Goal: Task Accomplishment & Management: Use online tool/utility

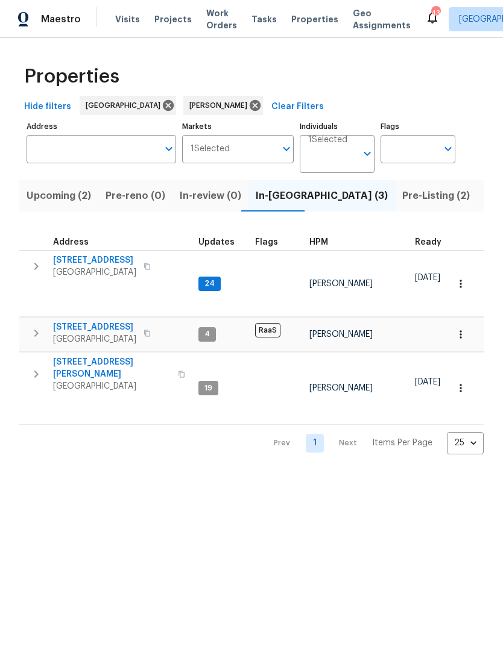
scroll to position [0, 88]
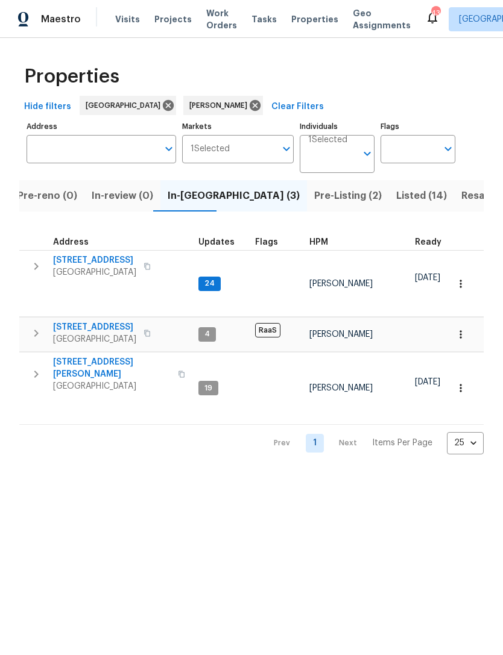
click at [39, 269] on icon "button" at bounding box center [36, 266] width 14 height 14
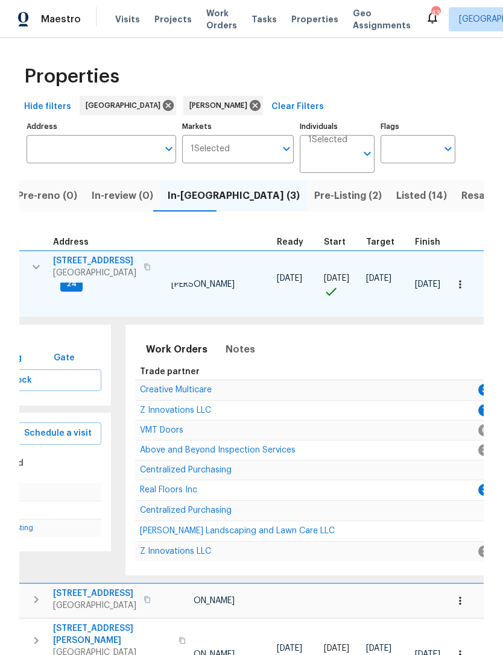
scroll to position [0, 138]
click at [164, 386] on span "Creative Multicare" at bounding box center [177, 390] width 72 height 8
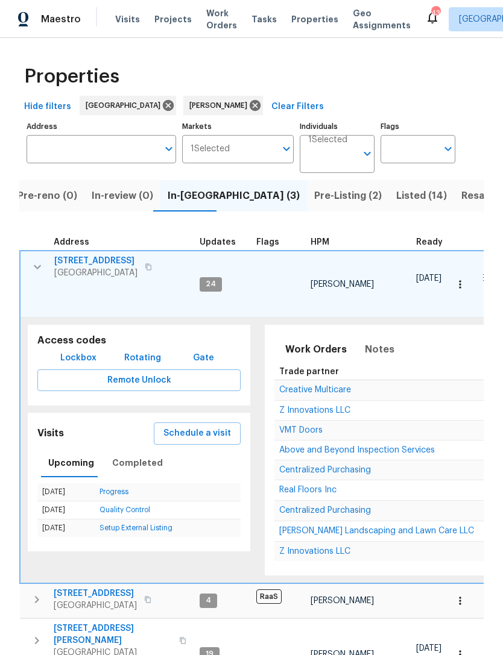
scroll to position [0, 0]
click at [42, 272] on icon "button" at bounding box center [37, 267] width 14 height 14
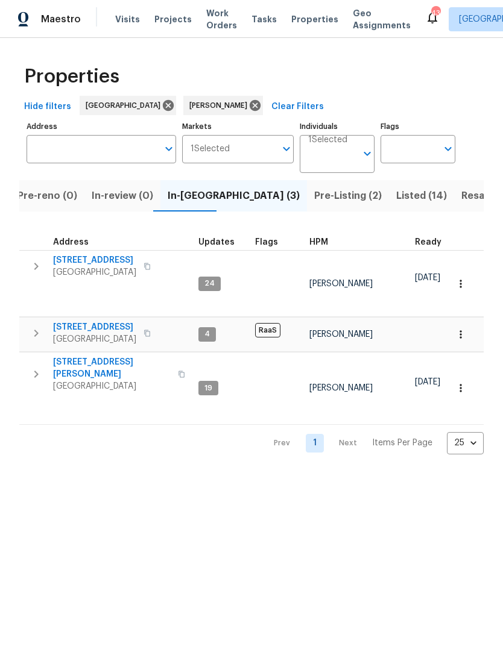
click at [41, 375] on icon "button" at bounding box center [36, 374] width 14 height 14
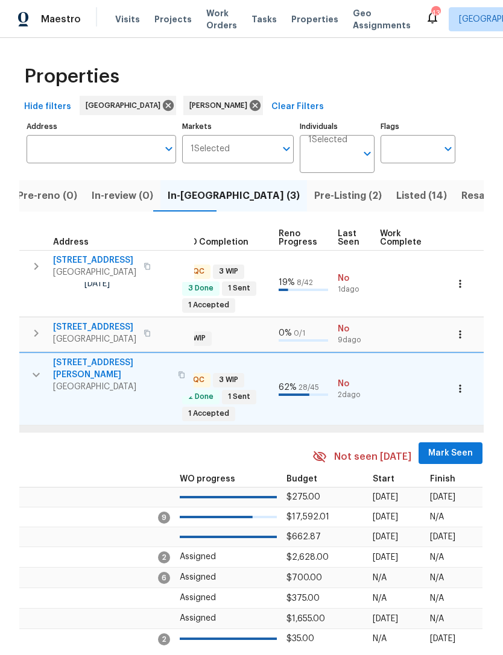
scroll to position [0, 472]
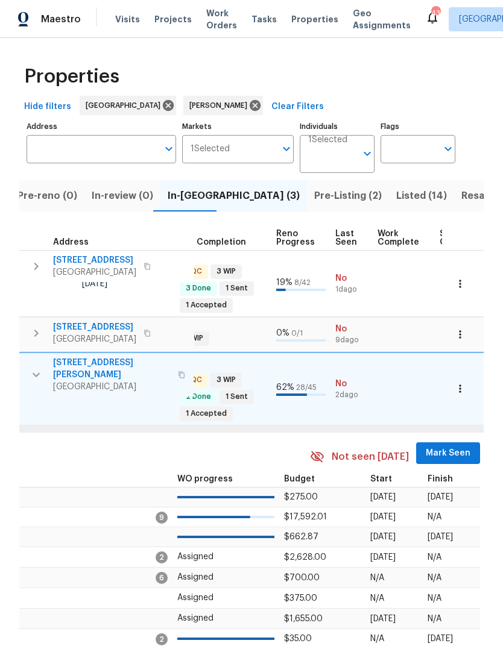
click at [441, 446] on span "Mark Seen" at bounding box center [447, 453] width 45 height 15
click at [445, 447] on span "Mark Seen" at bounding box center [447, 453] width 45 height 15
click at [441, 450] on span "Mark Seen" at bounding box center [447, 453] width 45 height 15
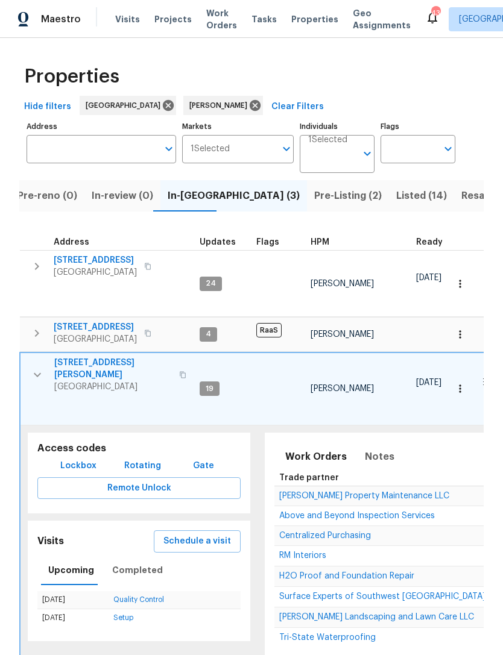
scroll to position [0, 0]
click at [33, 269] on icon "button" at bounding box center [37, 266] width 14 height 14
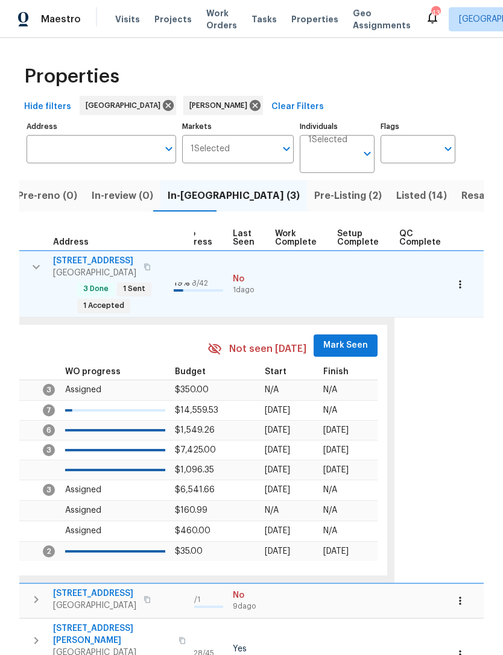
scroll to position [0, 574]
click at [350, 347] on span "Mark Seen" at bounding box center [346, 345] width 45 height 15
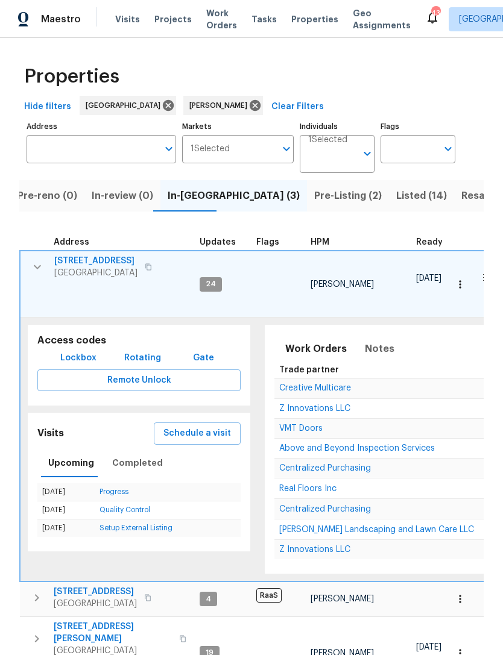
scroll to position [0, 0]
click at [35, 265] on icon "button" at bounding box center [37, 267] width 14 height 14
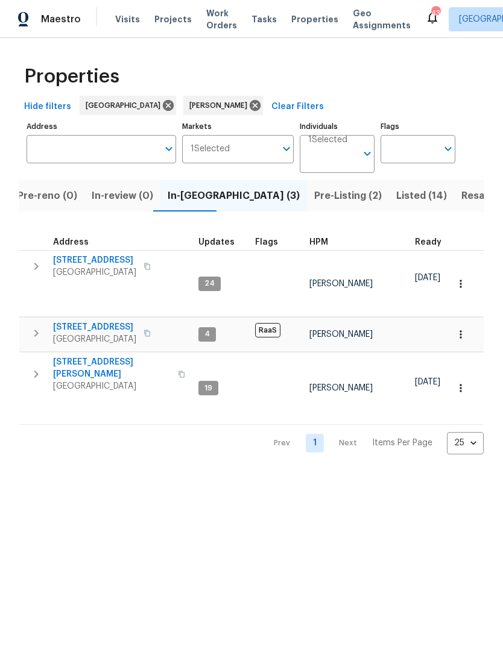
click at [38, 369] on icon "button" at bounding box center [36, 374] width 14 height 14
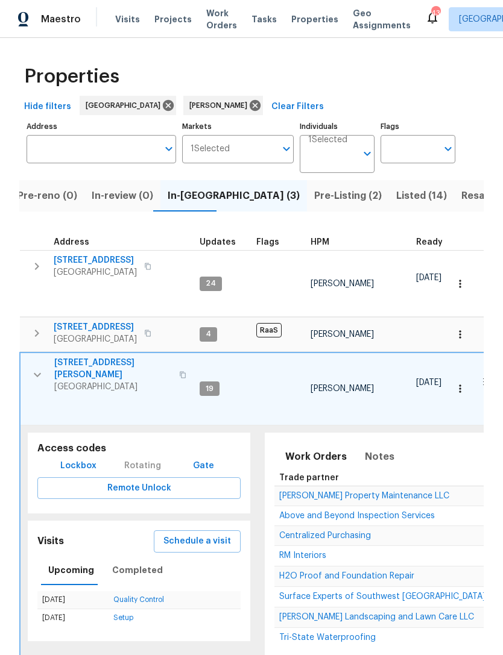
click at [375, 512] on span "Above and Beyond Inspection Services" at bounding box center [356, 516] width 155 height 8
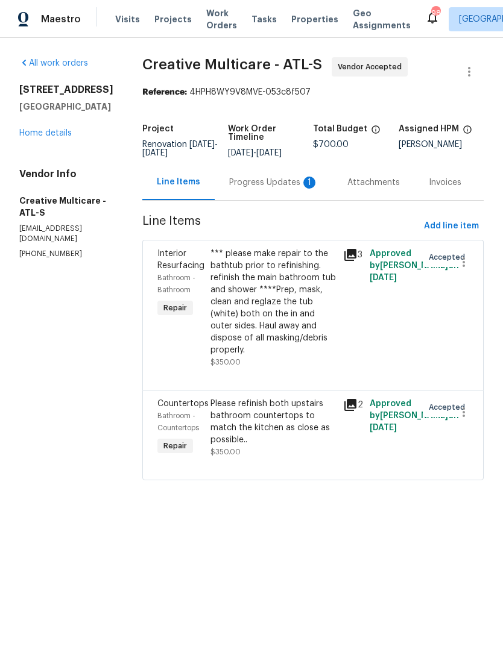
click at [276, 189] on div "Progress Updates 1" at bounding box center [273, 183] width 89 height 12
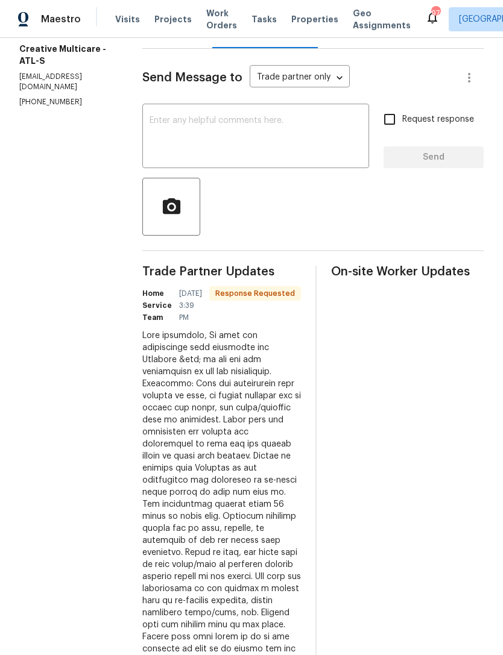
scroll to position [143, 0]
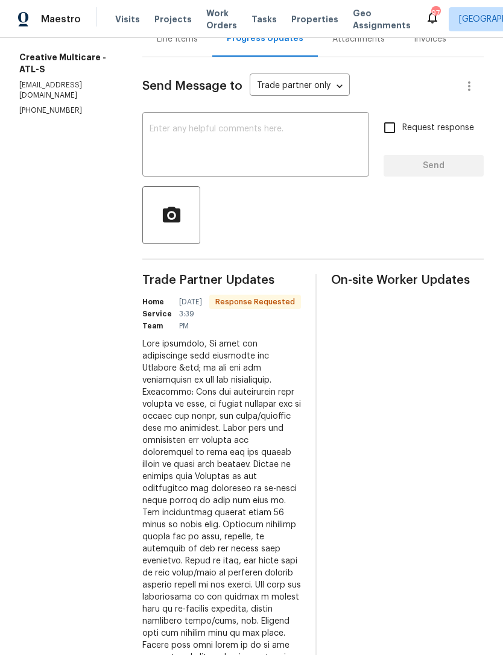
click at [207, 149] on textarea at bounding box center [255, 146] width 212 height 42
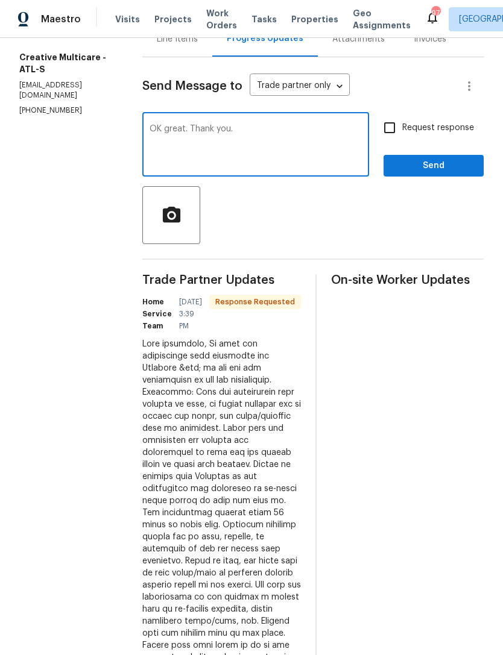
type textarea "OK great. Thank you."
click at [442, 165] on button "Send" at bounding box center [433, 166] width 100 height 22
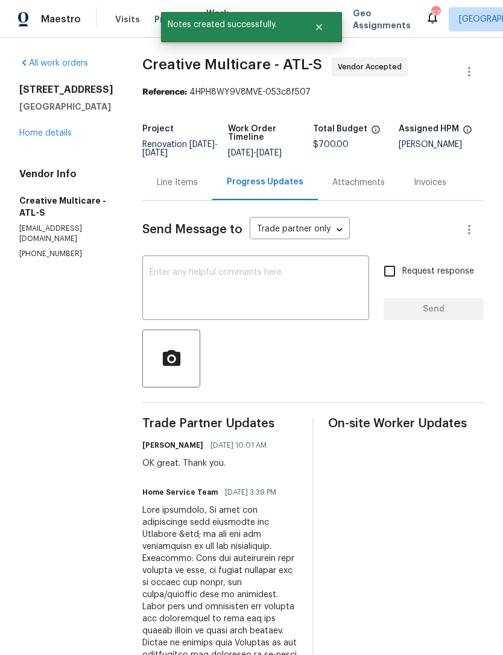
click at [39, 136] on link "Home details" at bounding box center [45, 133] width 52 height 8
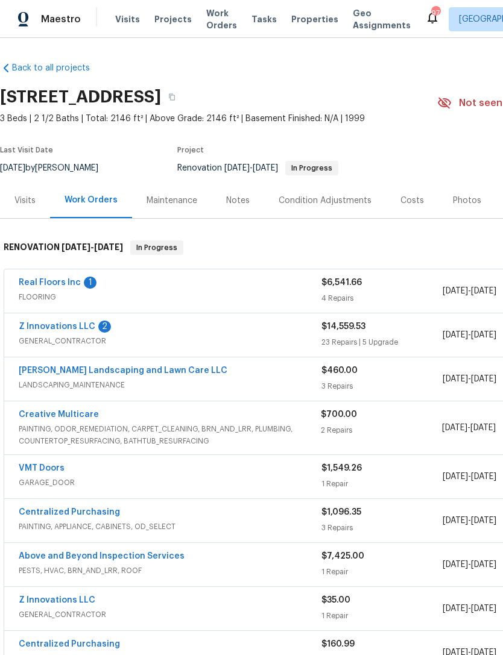
click at [52, 327] on link "Z Innovations LLC" at bounding box center [57, 326] width 77 height 8
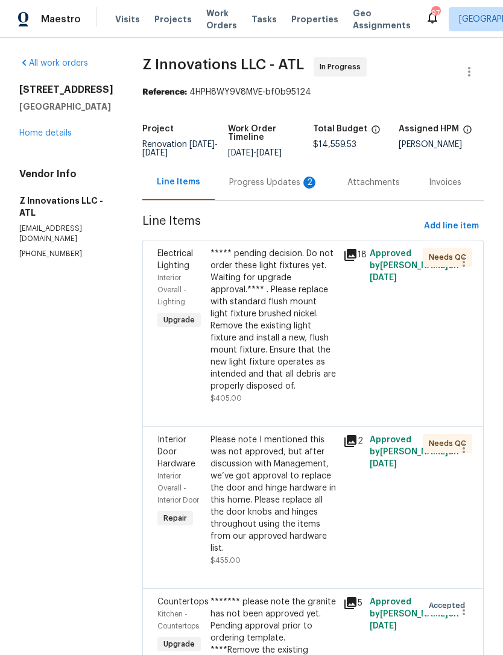
click at [260, 180] on div "Progress Updates 2" at bounding box center [273, 183] width 89 height 12
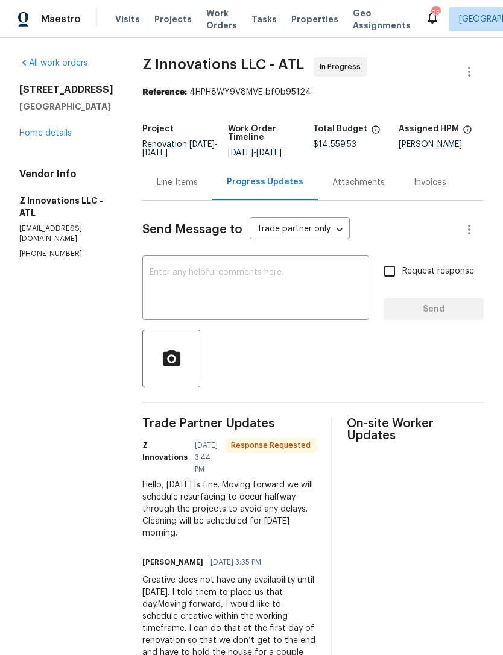
click at [172, 284] on textarea at bounding box center [255, 289] width 212 height 42
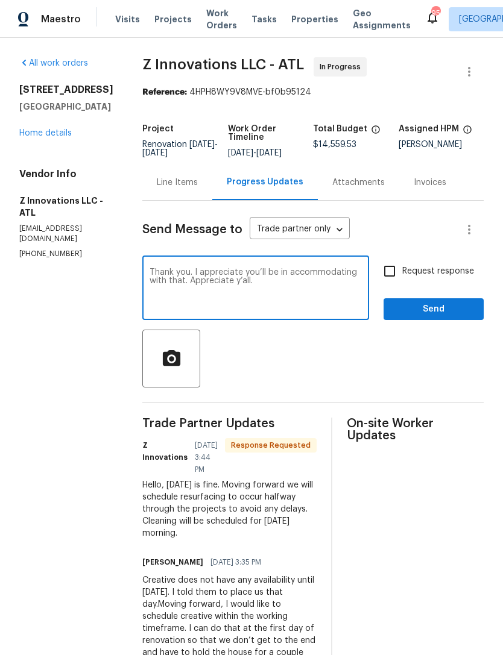
click at [280, 277] on textarea "Thank you. I appreciate you’ll be in accommodating with that. Appreciate y’all." at bounding box center [255, 289] width 212 height 42
click at [292, 280] on textarea "Thank you. I appreciate you’ll be in accommodating with that. Appreciate y’all." at bounding box center [255, 289] width 212 height 42
click at [307, 282] on textarea "Thank you. I appreciate you’ll be in accommodating with that. Appreciate y’all." at bounding box center [255, 289] width 212 height 42
click at [300, 271] on textarea "Thank you. I appreciate you’ll be in accommodating with that. Appreciate y’all." at bounding box center [255, 289] width 212 height 42
click at [274, 277] on textarea "Thank you. I appreciate you’ll be accommodating with that. Appreciate y’all." at bounding box center [255, 289] width 212 height 42
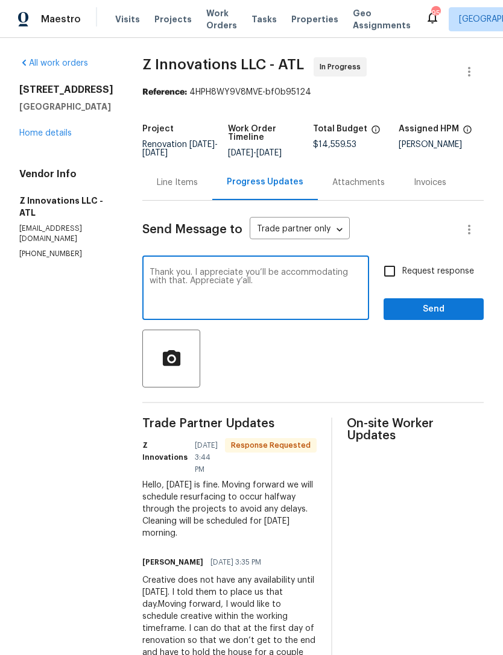
click at [278, 277] on textarea "Thank you. I appreciate you’ll be accommodating with that. Appreciate y’all." at bounding box center [255, 289] width 212 height 42
click at [286, 271] on textarea "Thank you. I appreciate you’ll be accommodating with that. Appreciate y’all." at bounding box center [255, 289] width 212 height 42
click at [278, 271] on textarea "Thank you. I appreciate you’ll be accommodating with that. Appreciate y’all." at bounding box center [255, 289] width 212 height 42
click at [252, 273] on textarea "Thank you. I appreciate Yall accommodating with that. Appreciate y’all." at bounding box center [255, 289] width 212 height 42
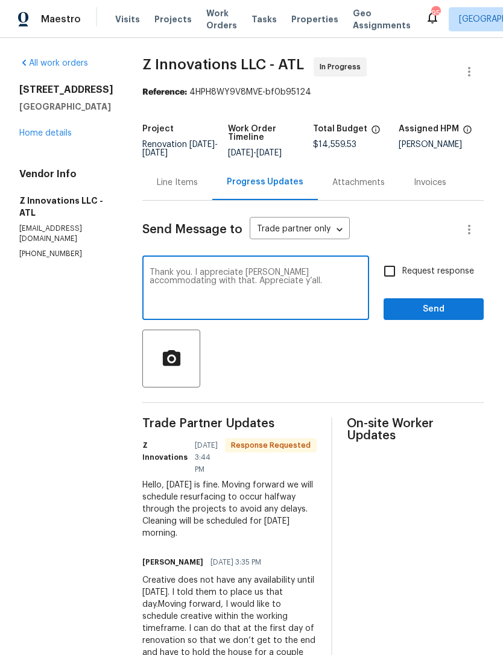
click at [245, 266] on div "Thank you. I appreciate Yall accommodating with that. Appreciate y’all. x ​" at bounding box center [255, 289] width 227 height 61
click at [182, 274] on textarea "Thank you. I appreciate Yall accommodating with that. Appreciate y’all." at bounding box center [255, 289] width 212 height 42
click at [241, 270] on textarea "Thank you. I appreciate Yall accommodating with that. Appreciate y’all." at bounding box center [255, 289] width 212 height 42
type textarea "Thank you. I appreciate Y'all being accommodating with that. Appreciate y’all."
click at [425, 307] on span "Send" at bounding box center [433, 309] width 81 height 15
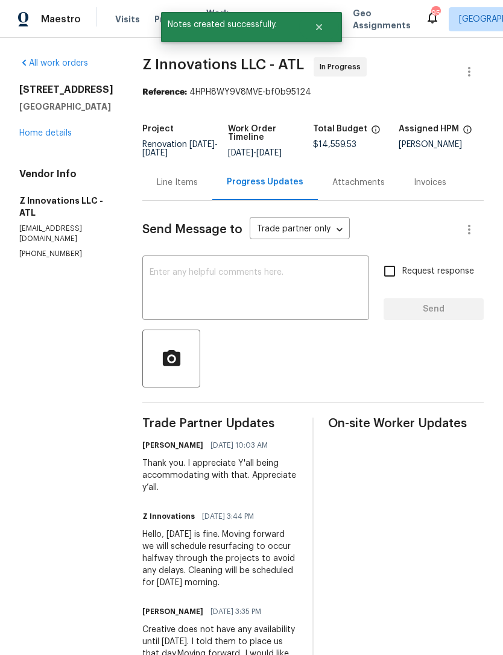
click at [43, 137] on link "Home details" at bounding box center [45, 133] width 52 height 8
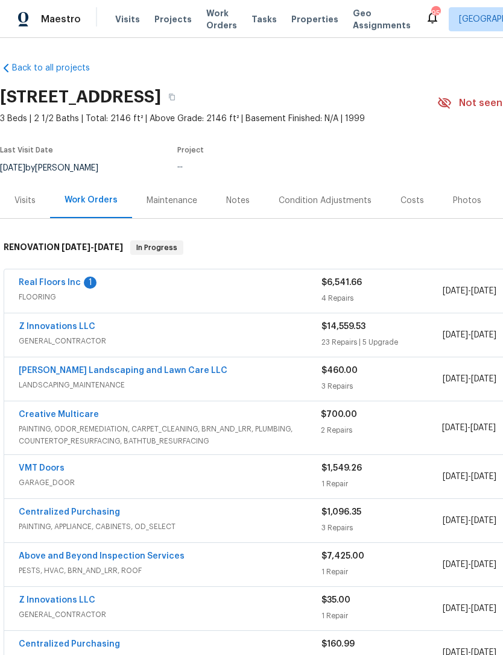
click at [234, 201] on div "Notes" at bounding box center [238, 201] width 24 height 12
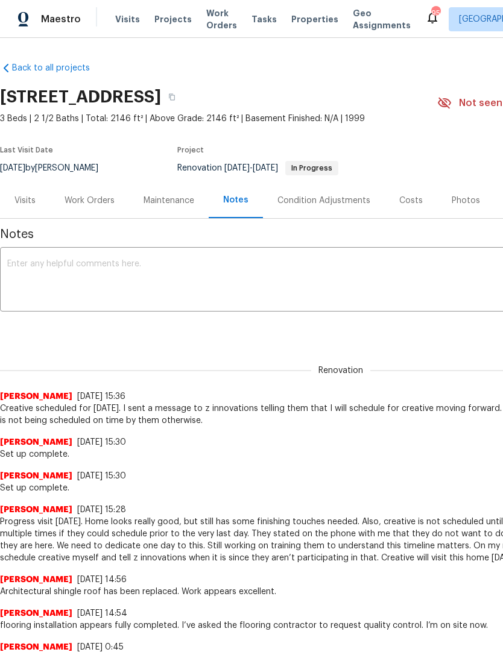
click at [70, 269] on textarea at bounding box center [340, 281] width 666 height 42
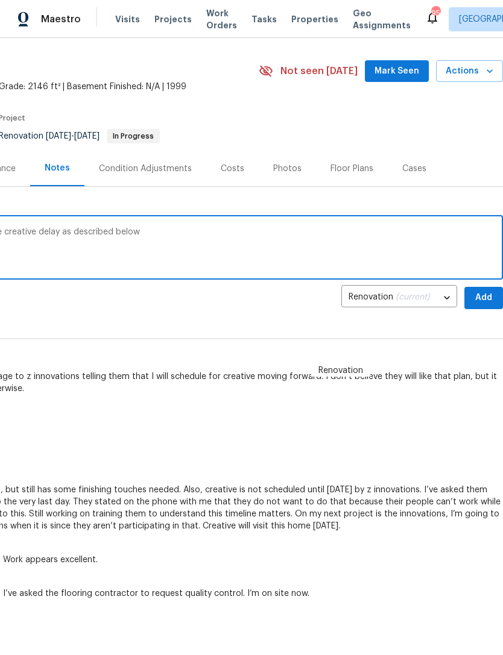
scroll to position [32, 178]
type textarea "Cleaning is scheduled for Friday due to the creative delay as described below"
click at [477, 297] on span "Add" at bounding box center [483, 297] width 19 height 15
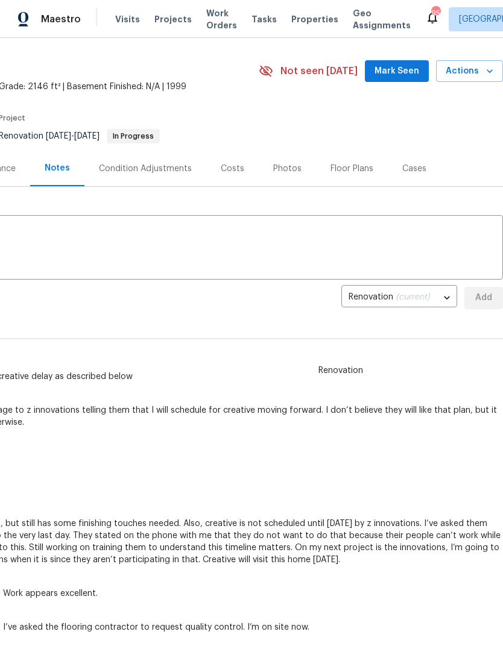
click at [394, 63] on button "Mark Seen" at bounding box center [397, 71] width 64 height 22
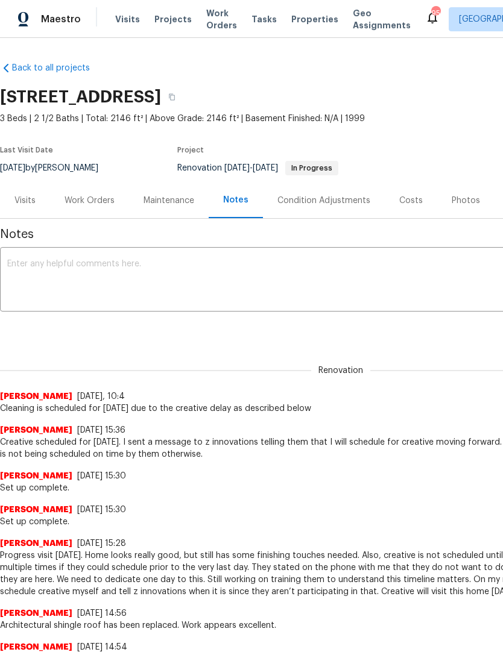
scroll to position [0, 0]
click at [96, 203] on div "Work Orders" at bounding box center [89, 201] width 50 height 12
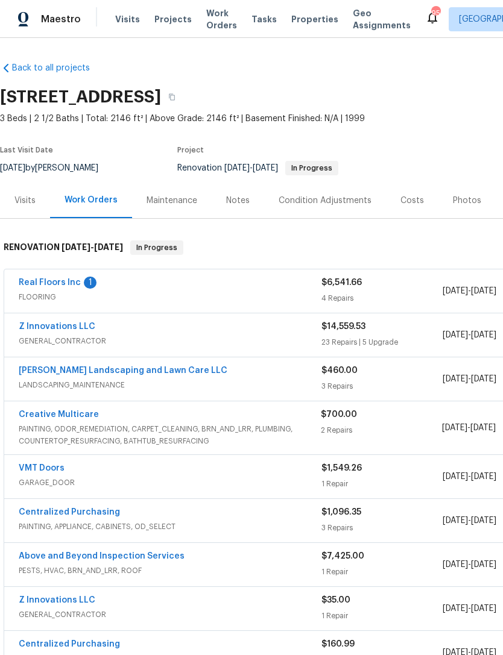
click at [48, 283] on link "Real Floors Inc" at bounding box center [50, 282] width 62 height 8
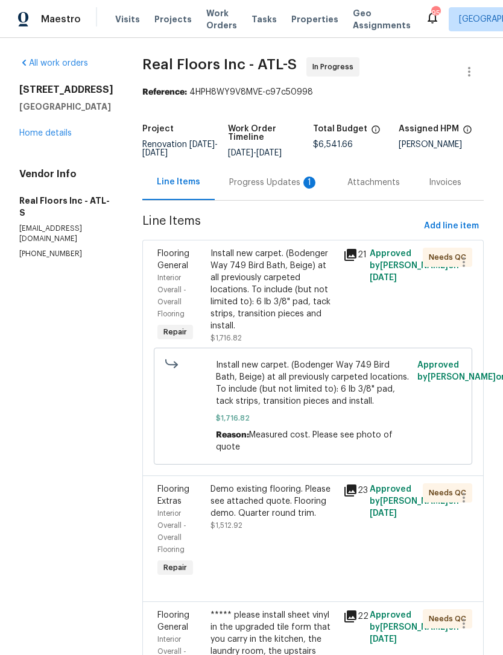
click at [262, 187] on div "Progress Updates 1" at bounding box center [273, 183] width 89 height 12
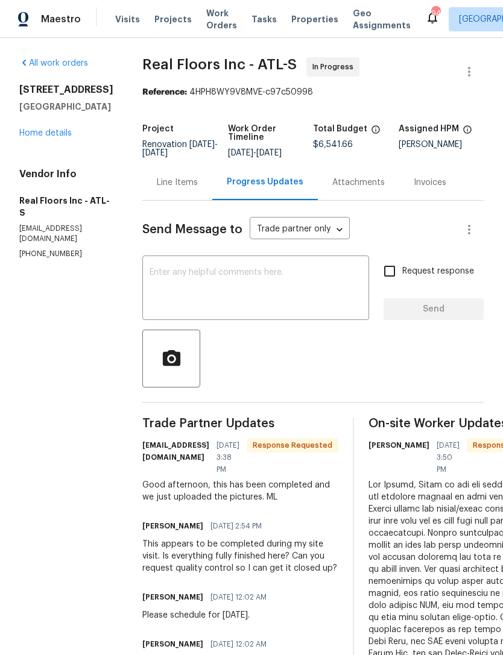
click at [48, 137] on link "Home details" at bounding box center [45, 133] width 52 height 8
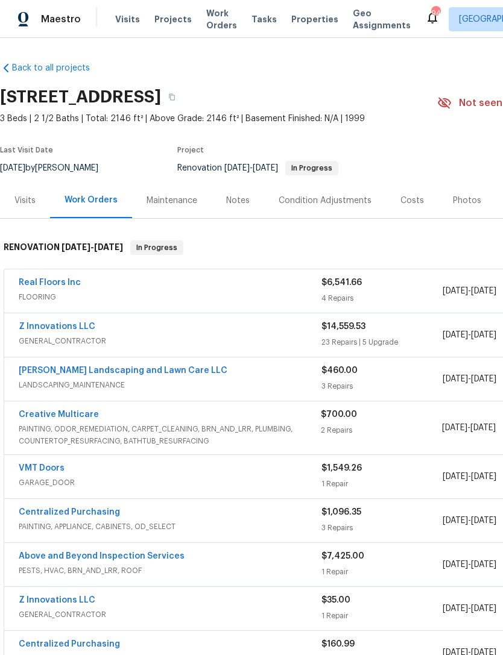
click at [50, 278] on link "Real Floors Inc" at bounding box center [50, 282] width 62 height 8
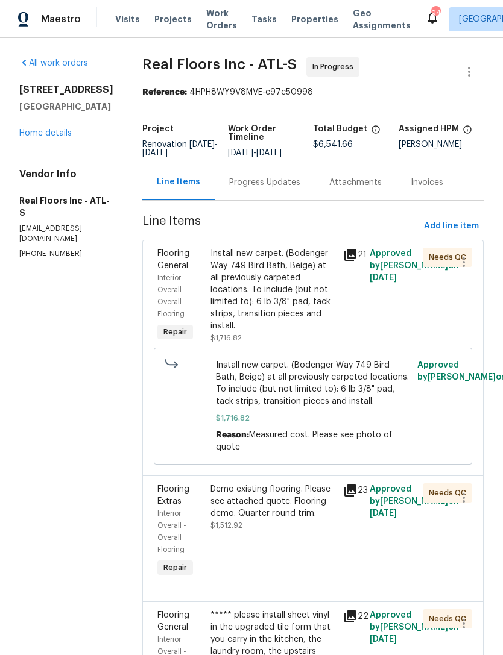
click at [268, 185] on div "Progress Updates" at bounding box center [264, 183] width 71 height 12
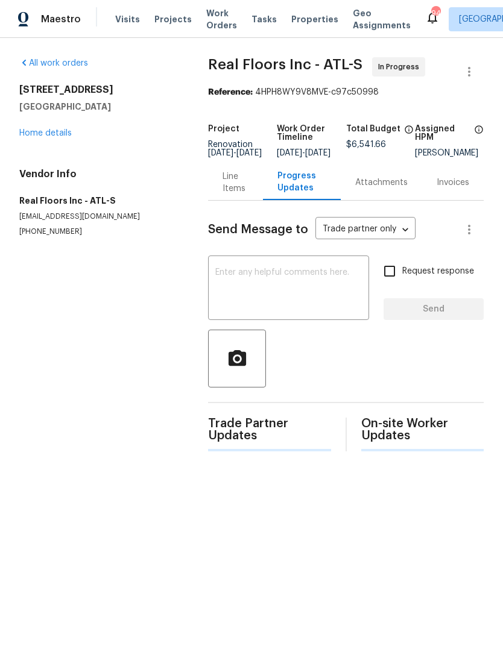
click at [234, 310] on textarea at bounding box center [288, 289] width 146 height 42
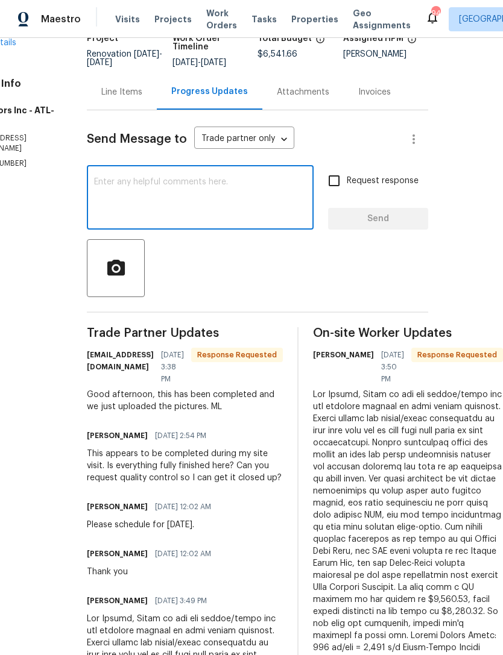
scroll to position [91, 78]
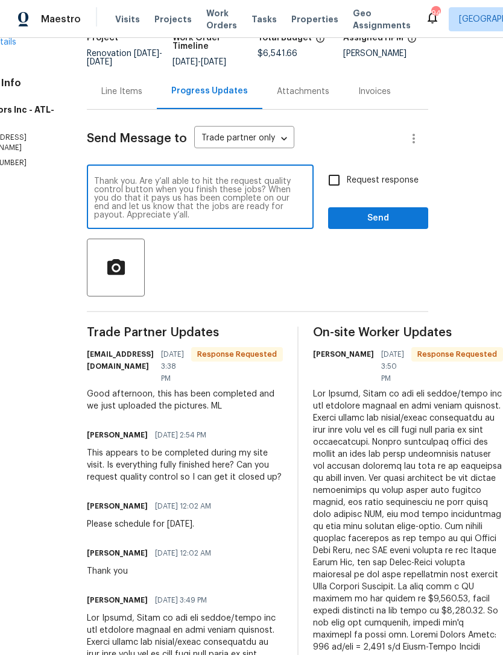
click at [119, 200] on textarea "Thank you. Are y’all able to hit the request quality control button when you fi…" at bounding box center [200, 198] width 212 height 42
click at [124, 203] on textarea "Thank you. Are y’all able to hit the request quality control button when you fi…" at bounding box center [200, 198] width 212 height 42
click at [239, 215] on textarea "Thank you. Are y’all able to hit the request quality control button when you fi…" at bounding box center [200, 198] width 212 height 42
click at [117, 198] on textarea "Thank you. Are y’all able to hit the request quality control button when you fi…" at bounding box center [200, 198] width 212 height 42
click at [146, 199] on textarea "Thank you. Are y’all able to hit the request quality control button when you fi…" at bounding box center [200, 198] width 212 height 42
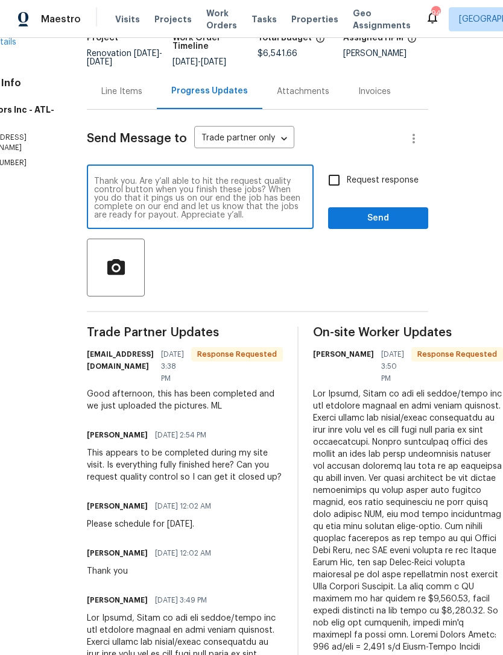
click at [161, 210] on textarea "Thank you. Are y’all able to hit the request quality control button when you fi…" at bounding box center [200, 198] width 212 height 42
click at [210, 213] on textarea "Thank you. Are y’all able to hit the request quality control button when you fi…" at bounding box center [200, 198] width 212 height 42
click at [133, 207] on textarea "Thank you. Are y’all able to hit the request quality control button when you fi…" at bounding box center [200, 198] width 212 height 42
type textarea "Thank you. Are y’all able to hit the request quality control button when you fi…"
click at [321, 178] on input "Request response" at bounding box center [333, 180] width 25 height 25
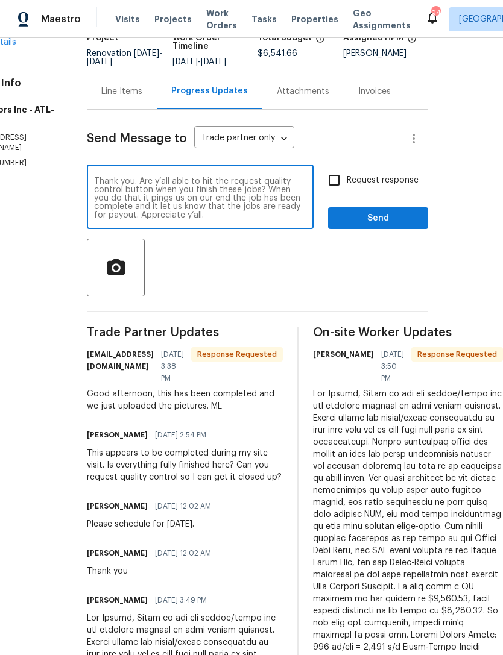
checkbox input "true"
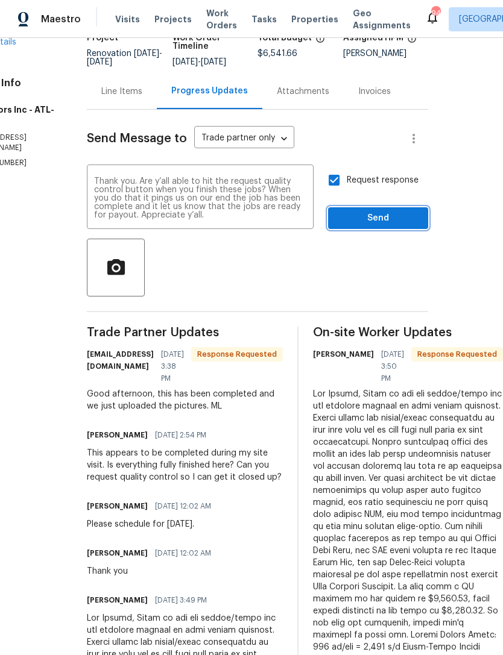
click at [337, 215] on span "Send" at bounding box center [377, 218] width 81 height 15
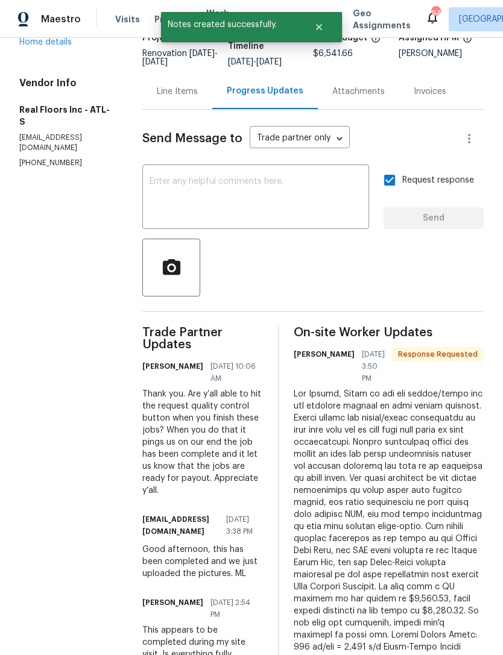
click at [39, 46] on link "Home details" at bounding box center [45, 42] width 52 height 8
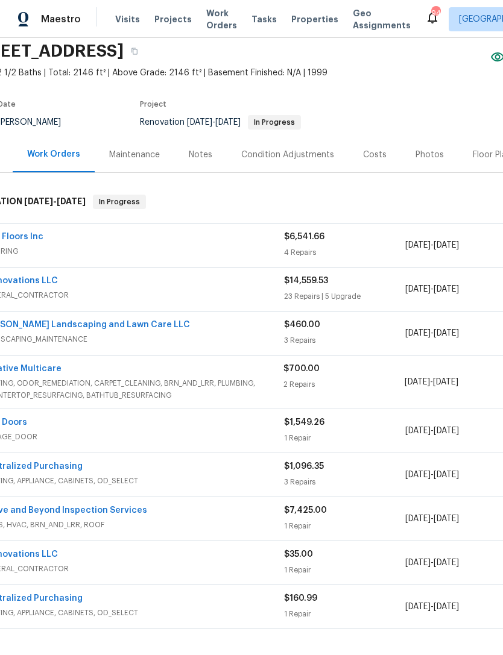
scroll to position [45, 34]
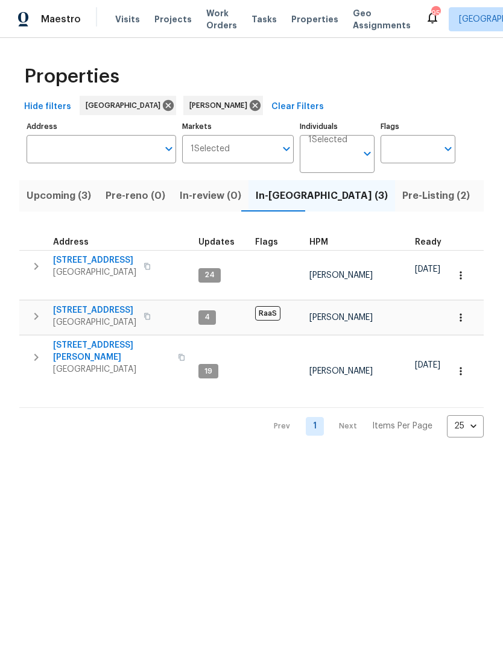
click at [45, 199] on span "Upcoming (3)" at bounding box center [59, 195] width 64 height 17
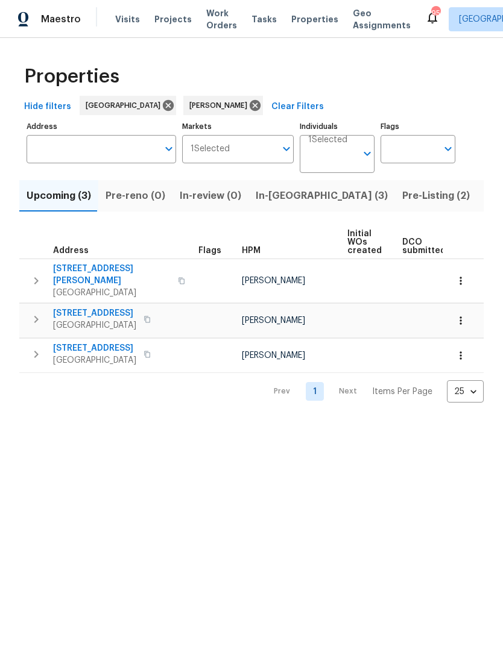
click at [36, 276] on icon "button" at bounding box center [36, 281] width 14 height 14
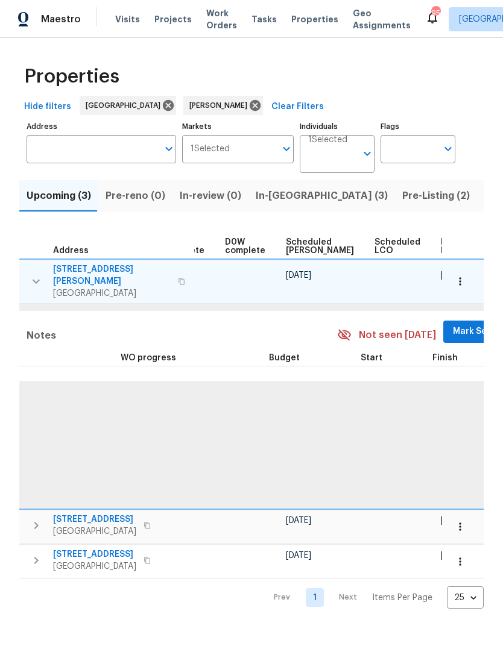
scroll to position [0, 303]
click at [453, 324] on span "Mark Seen" at bounding box center [475, 331] width 45 height 15
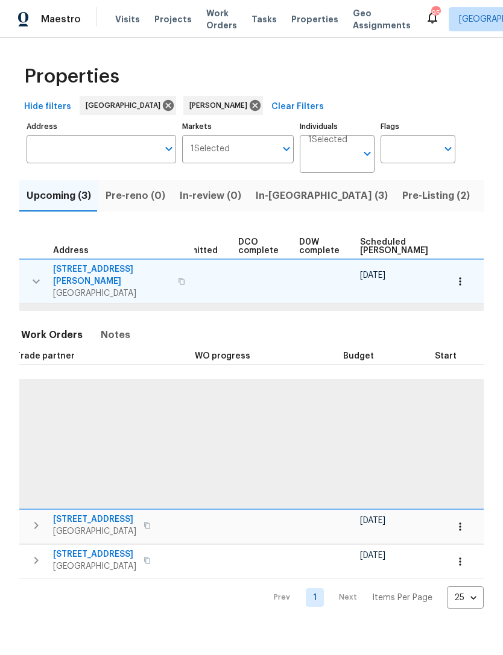
scroll to position [0, 227]
click at [476, 269] on td at bounding box center [463, 281] width 42 height 45
click at [471, 281] on button "button" at bounding box center [460, 281] width 27 height 27
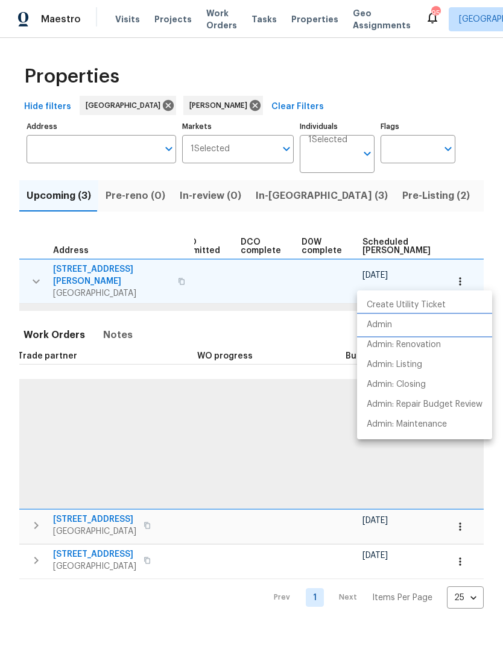
click at [391, 325] on p "Admin" at bounding box center [378, 325] width 25 height 13
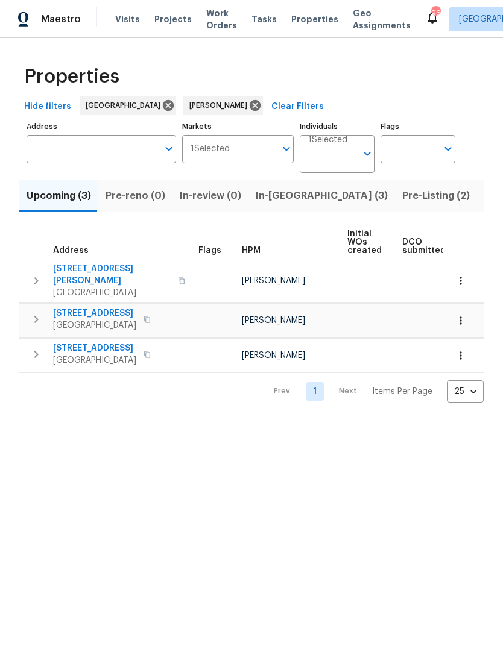
click at [37, 314] on icon "button" at bounding box center [36, 319] width 14 height 14
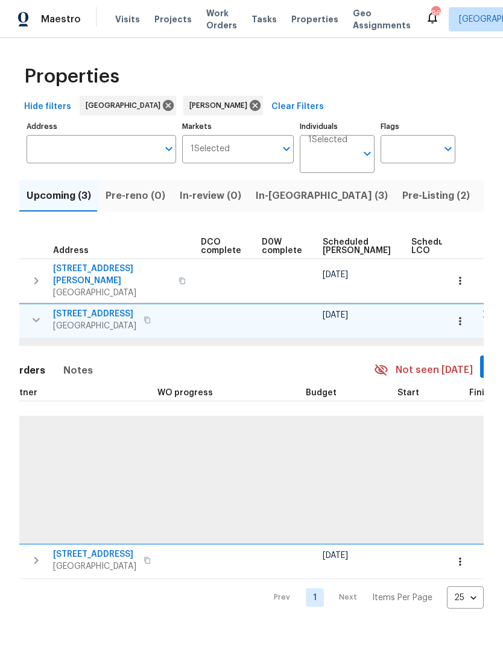
scroll to position [0, 273]
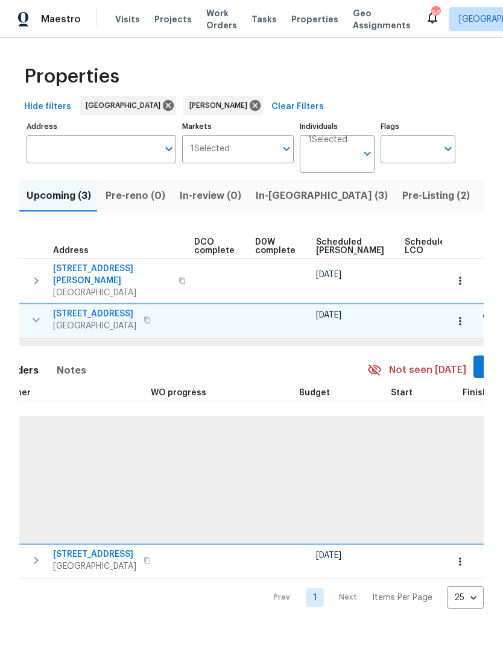
click at [483, 359] on span "Mark Seen" at bounding box center [505, 366] width 45 height 15
click at [465, 315] on icon "button" at bounding box center [460, 321] width 12 height 12
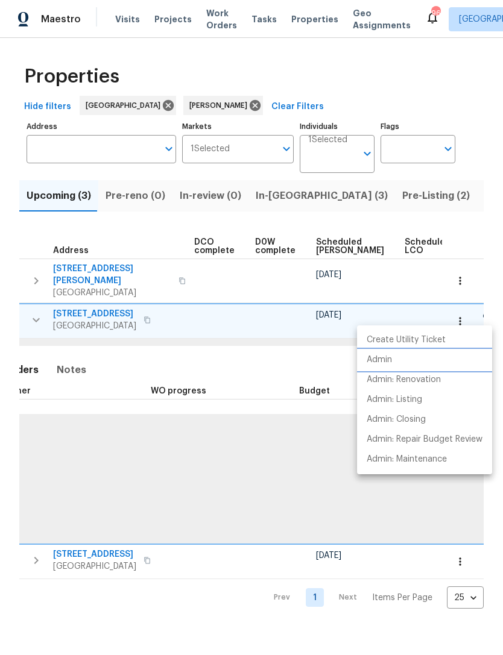
click at [422, 365] on li "Admin" at bounding box center [424, 360] width 135 height 20
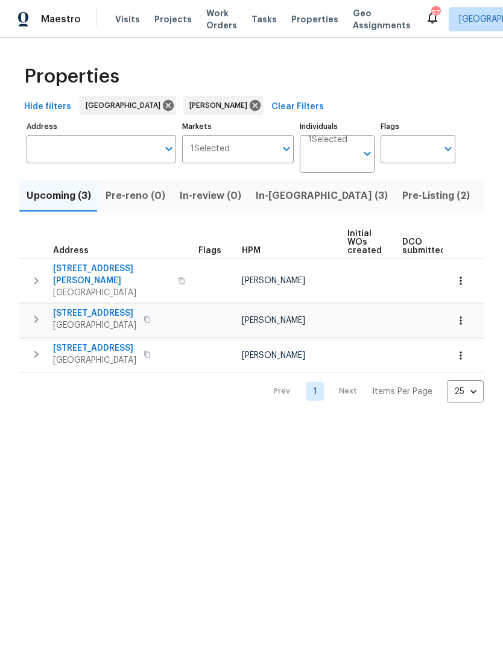
click at [41, 349] on icon "button" at bounding box center [36, 354] width 14 height 14
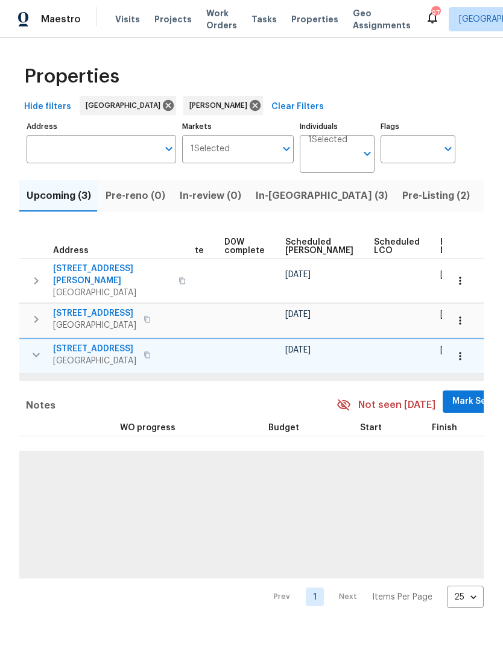
scroll to position [0, 303]
click at [453, 397] on span "Mark Seen" at bounding box center [475, 401] width 45 height 15
click at [459, 353] on icon "button" at bounding box center [460, 357] width 2 height 8
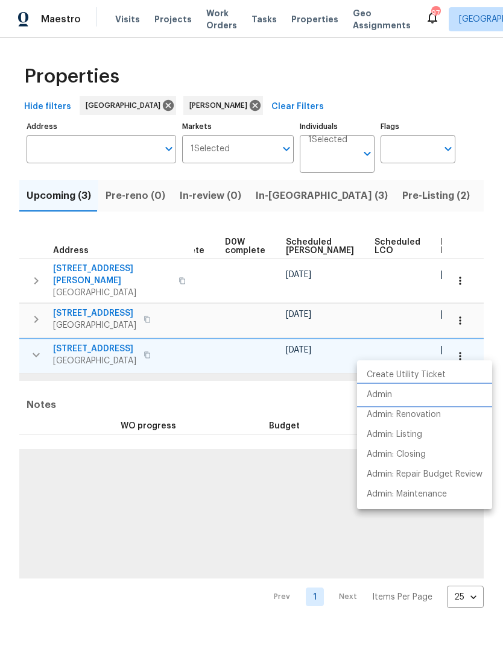
click at [410, 399] on li "Admin" at bounding box center [424, 395] width 135 height 20
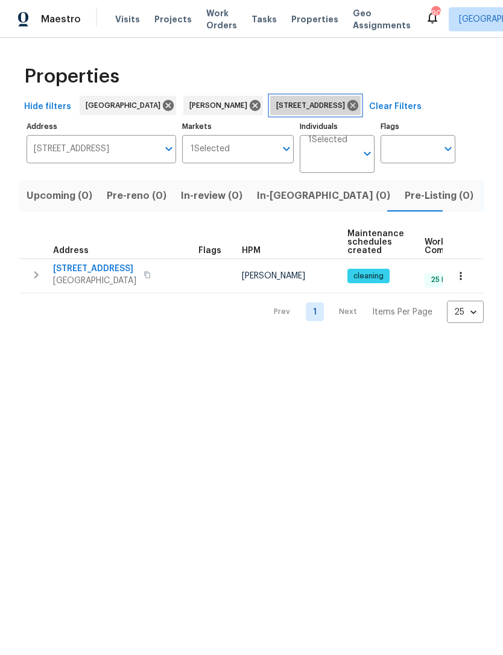
click at [358, 108] on icon at bounding box center [352, 105] width 11 height 11
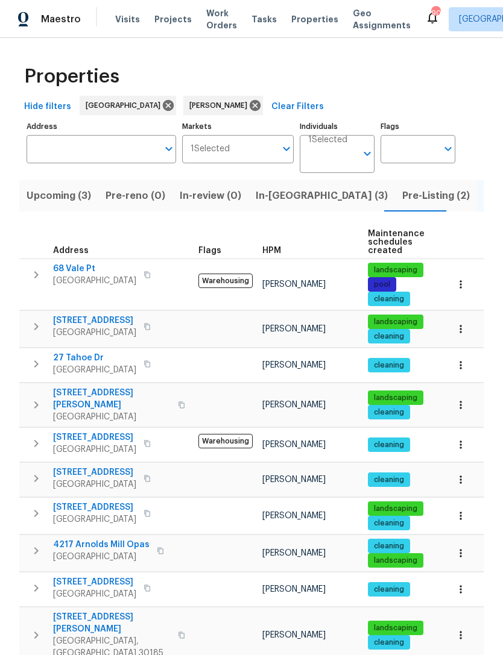
click at [280, 197] on span "In-[GEOGRAPHIC_DATA] (3)" at bounding box center [322, 195] width 132 height 17
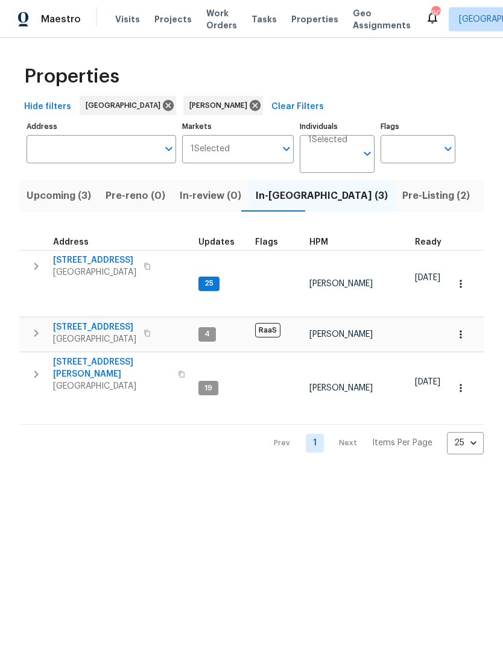
click at [30, 269] on icon "button" at bounding box center [36, 266] width 14 height 14
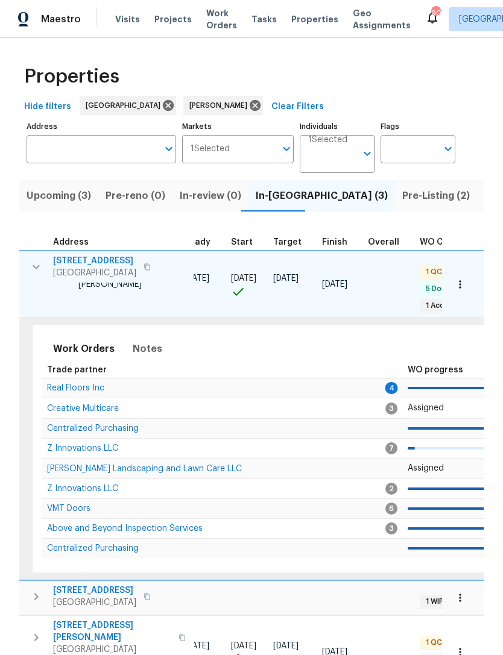
scroll to position [0, 235]
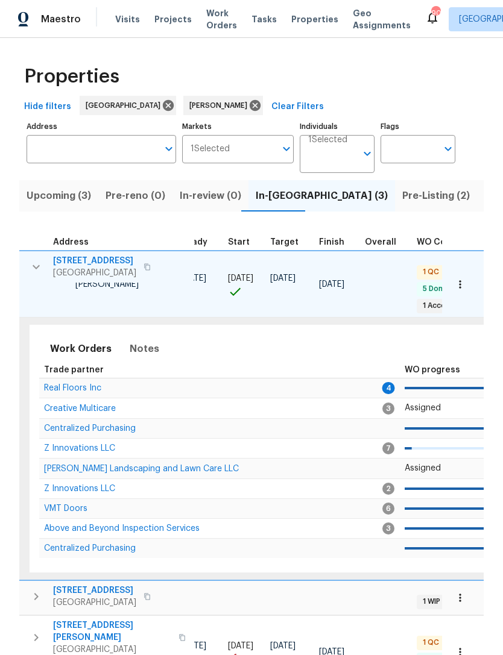
click at [89, 392] on span "Real Floors Inc" at bounding box center [72, 388] width 57 height 8
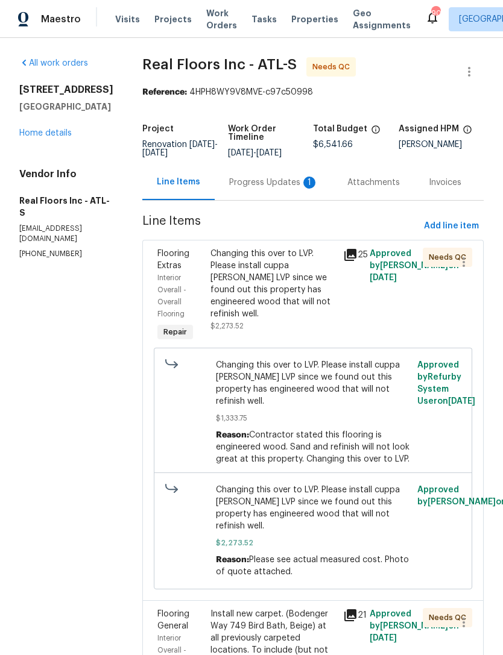
click at [268, 187] on div "Progress Updates 1" at bounding box center [273, 183] width 89 height 12
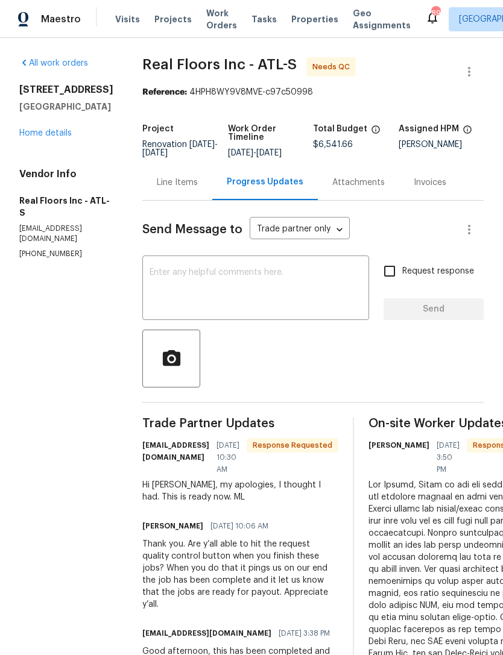
click at [33, 137] on link "Home details" at bounding box center [45, 133] width 52 height 8
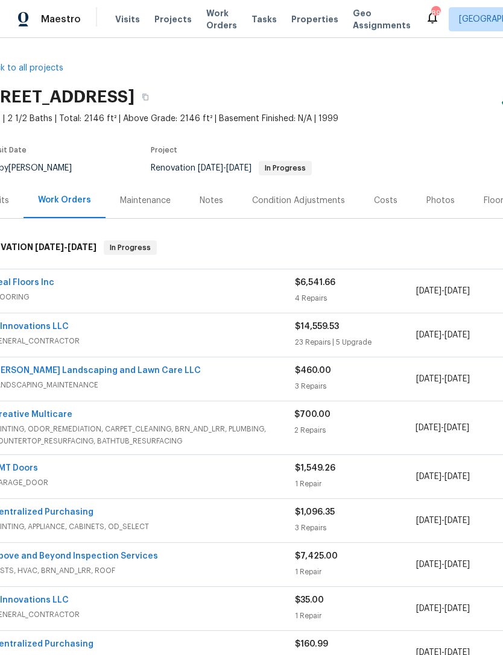
scroll to position [0, 23]
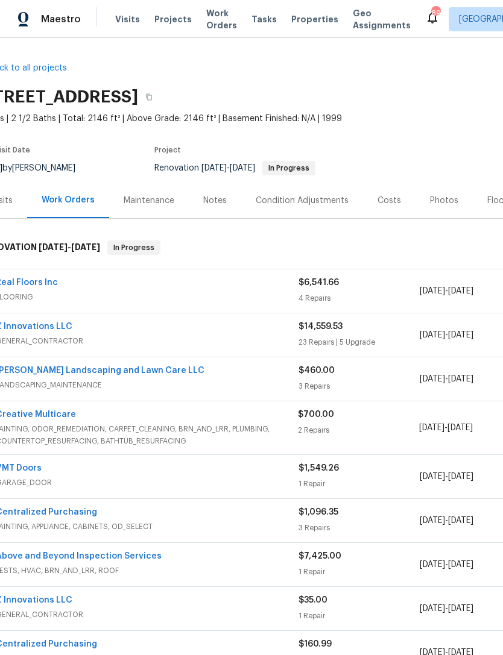
click at [34, 284] on link "Real Floors Inc" at bounding box center [27, 282] width 62 height 8
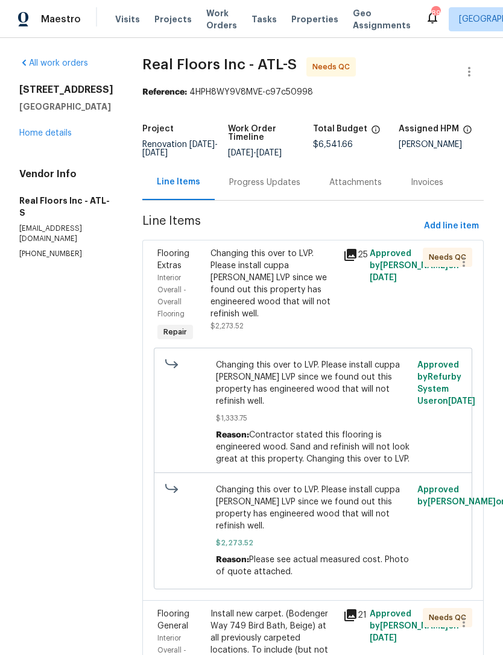
click at [270, 300] on div "Changing this over to LVP. Please install cuppa Joe LVP since we found out this…" at bounding box center [272, 284] width 125 height 72
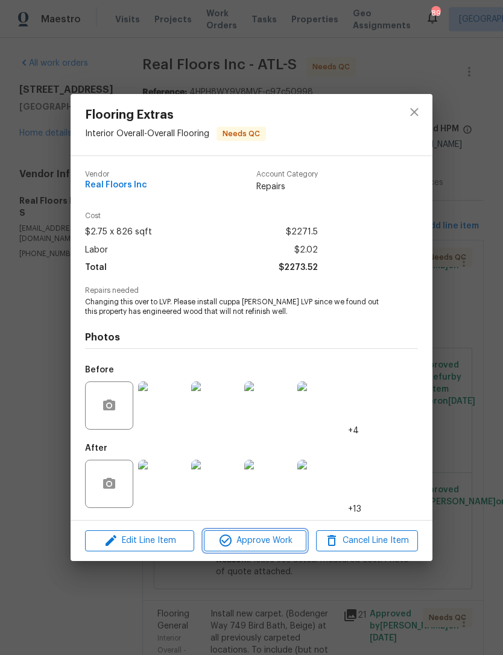
click at [284, 544] on span "Approve Work" at bounding box center [254, 540] width 95 height 15
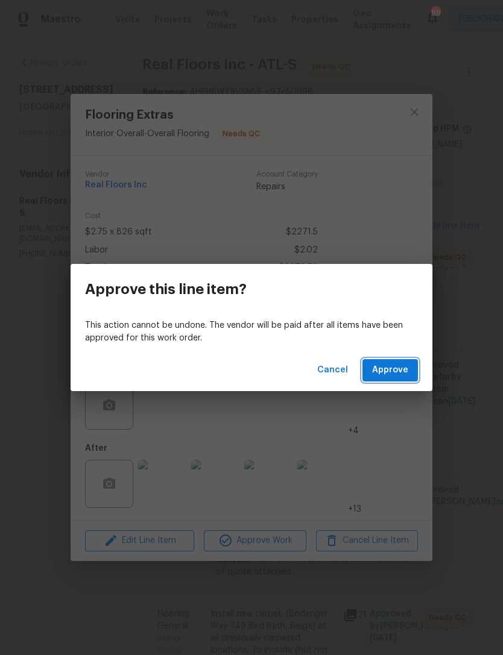
click at [397, 373] on span "Approve" at bounding box center [390, 370] width 36 height 15
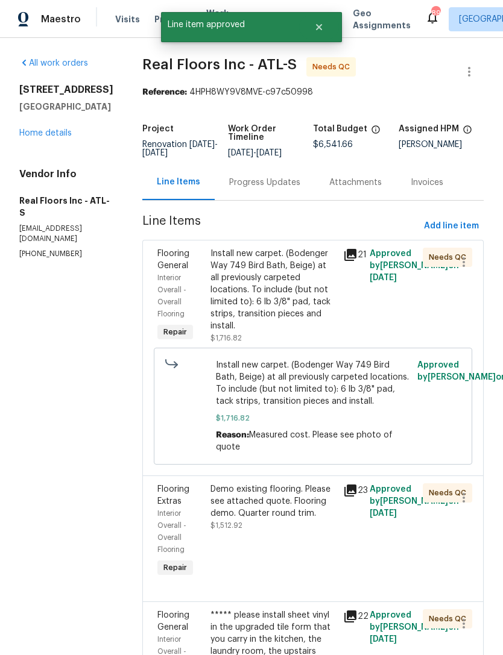
click at [287, 304] on div "Install new carpet. (Bodenger Way 749 Bird Bath, Beige) at all previously carpe…" at bounding box center [272, 290] width 125 height 84
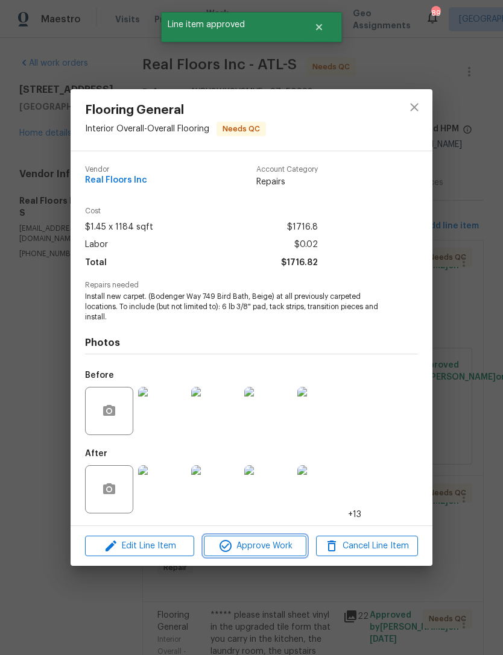
click at [270, 542] on span "Approve Work" at bounding box center [254, 546] width 95 height 15
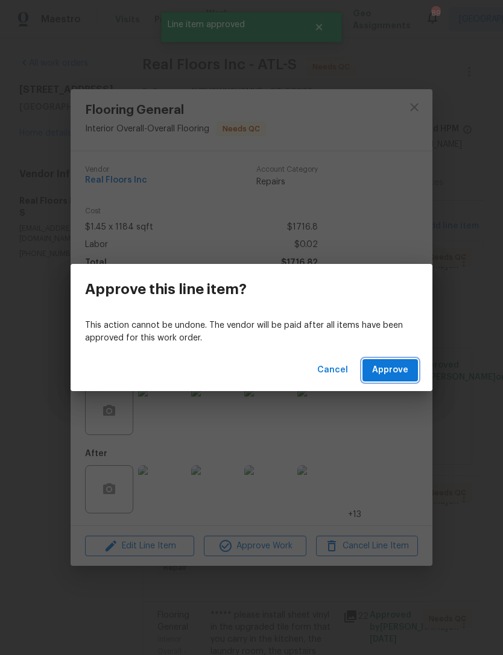
click at [387, 380] on button "Approve" at bounding box center [389, 370] width 55 height 22
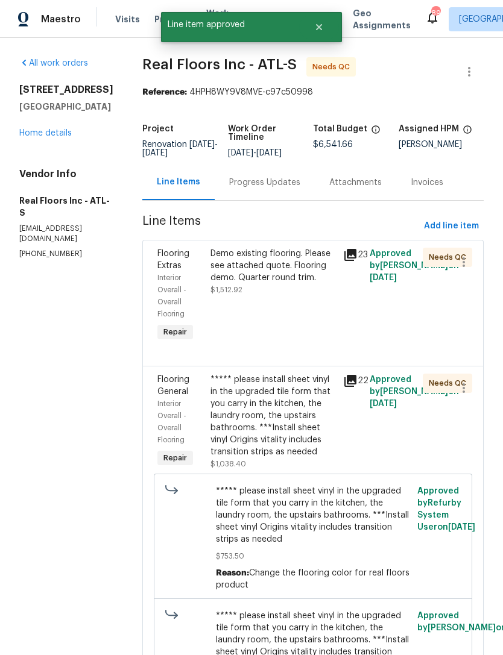
click at [286, 283] on div "Demo existing flooring. Please see attached quote. Flooring demo. Quarter round…" at bounding box center [272, 266] width 125 height 36
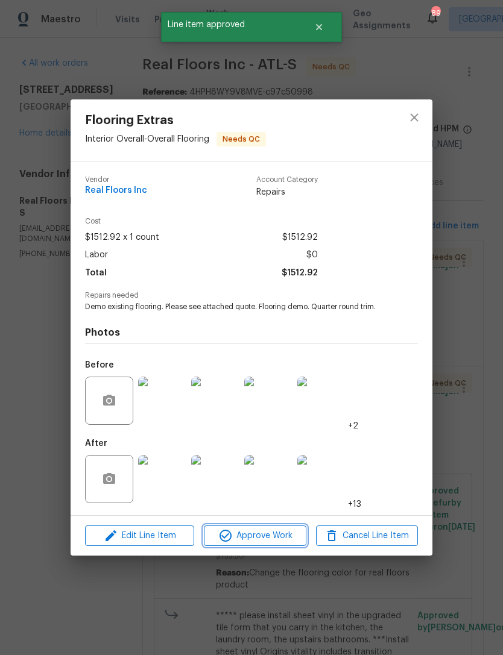
click at [264, 536] on span "Approve Work" at bounding box center [254, 535] width 95 height 15
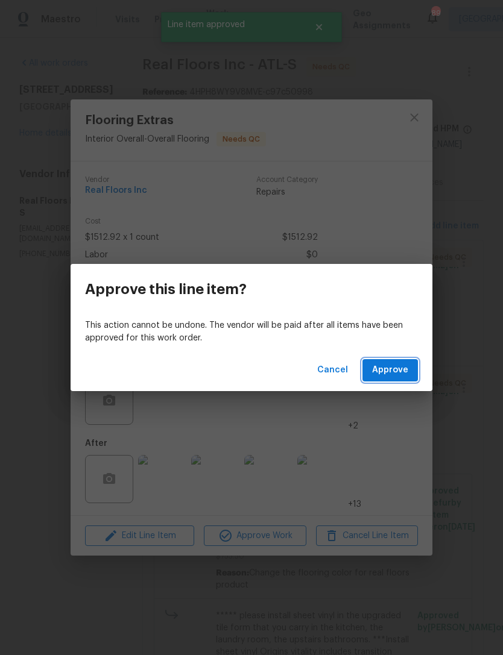
click at [389, 380] on button "Approve" at bounding box center [389, 370] width 55 height 22
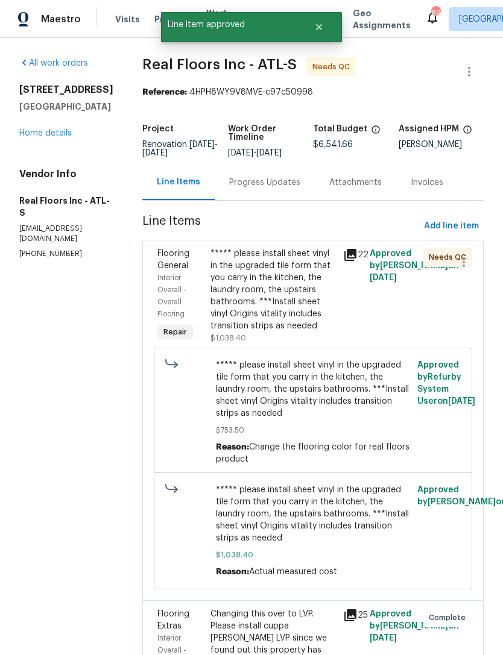
click at [276, 304] on div "***** please install sheet vinyl in the upgraded tile form that you carry in th…" at bounding box center [272, 290] width 125 height 84
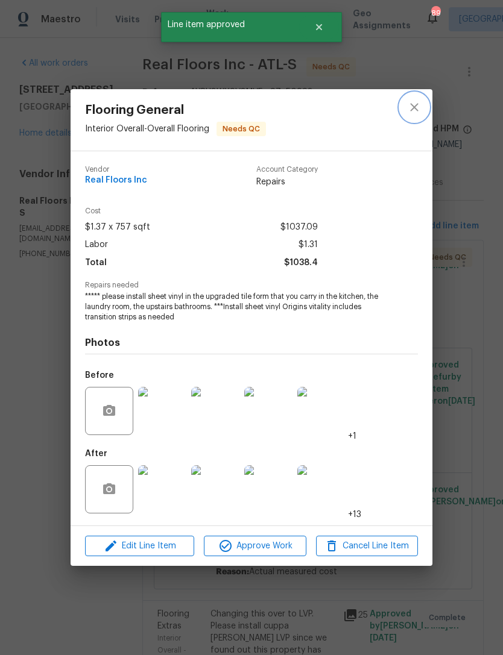
click at [419, 95] on button "close" at bounding box center [414, 107] width 29 height 29
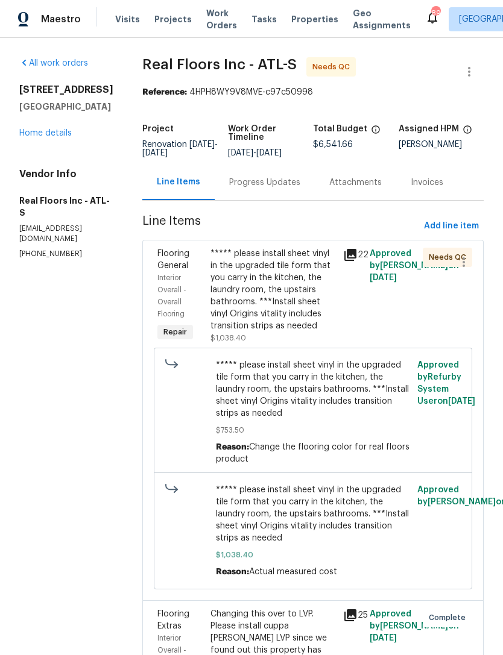
click at [269, 189] on div "Progress Updates" at bounding box center [264, 183] width 71 height 12
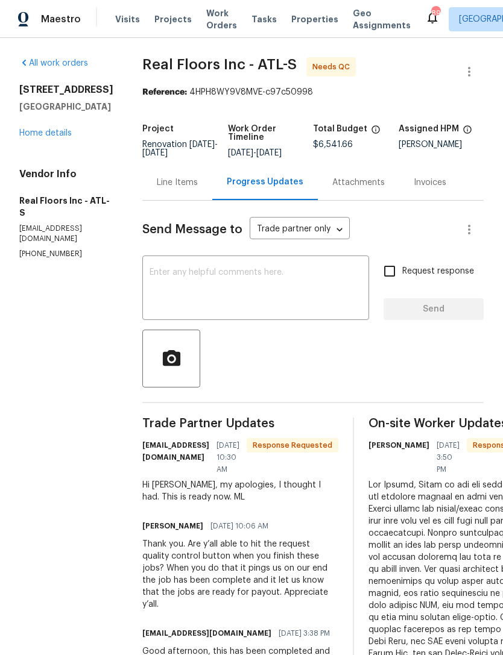
click at [55, 137] on link "Home details" at bounding box center [45, 133] width 52 height 8
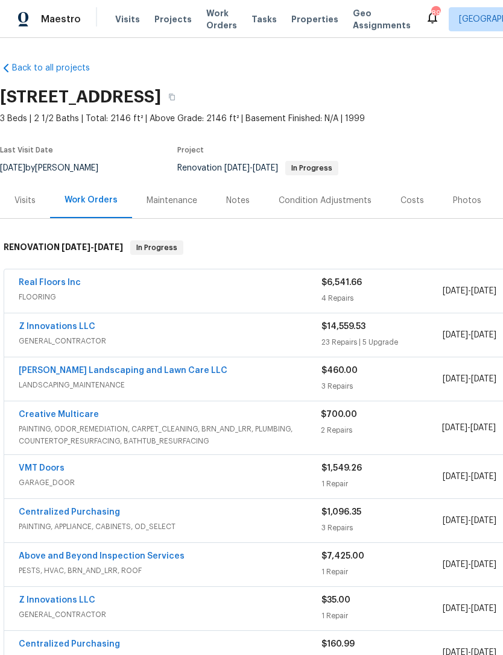
click at [52, 286] on link "Real Floors Inc" at bounding box center [50, 282] width 62 height 8
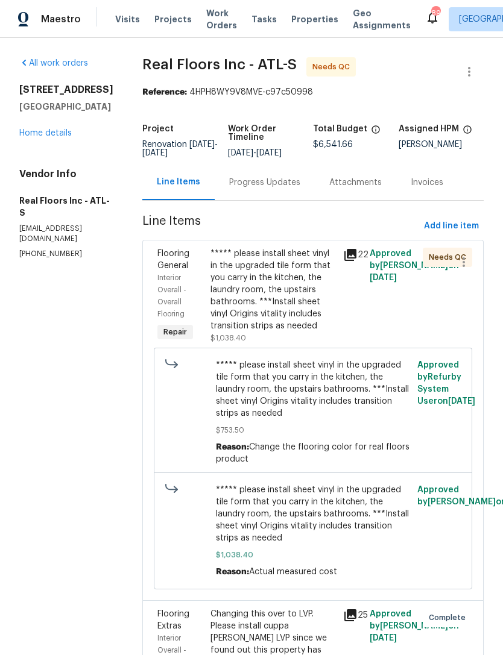
click at [262, 288] on div "***** please install sheet vinyl in the upgraded tile form that you carry in th…" at bounding box center [272, 290] width 125 height 84
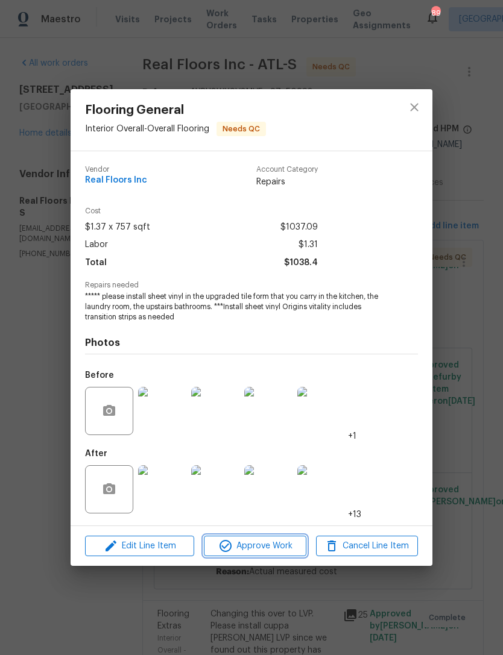
click at [285, 543] on span "Approve Work" at bounding box center [254, 546] width 95 height 15
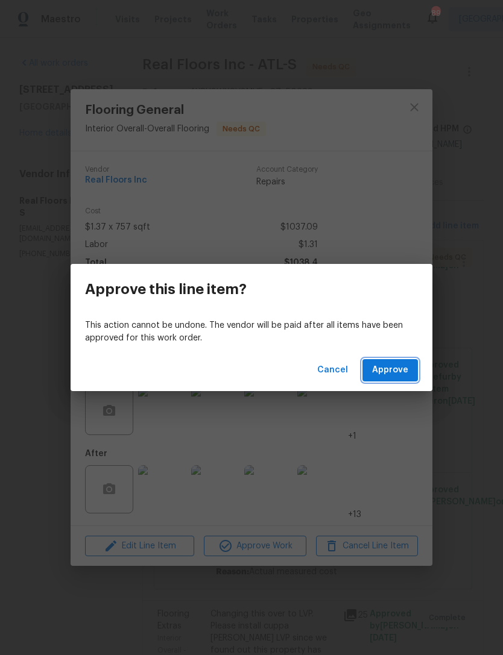
click at [396, 371] on span "Approve" at bounding box center [390, 370] width 36 height 15
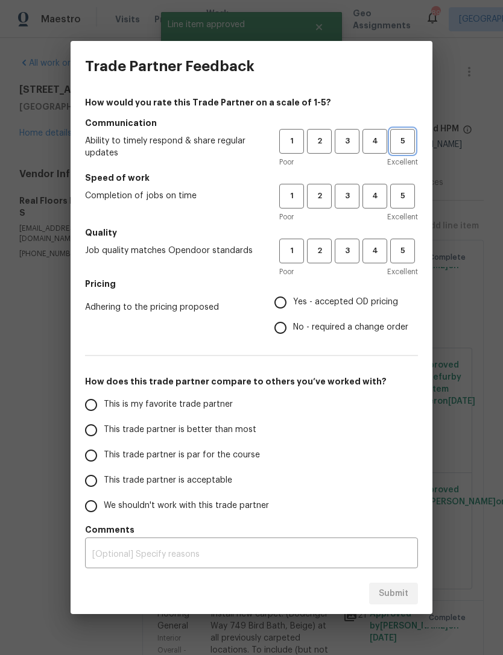
click at [407, 137] on span "5" at bounding box center [402, 141] width 22 height 14
click at [409, 201] on span "5" at bounding box center [402, 196] width 22 height 14
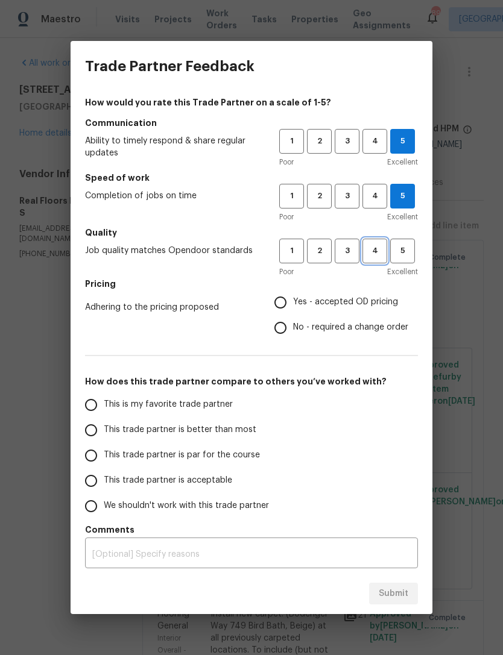
click at [377, 249] on span "4" at bounding box center [374, 251] width 22 height 14
click at [349, 189] on span "3" at bounding box center [347, 196] width 22 height 14
click at [353, 141] on span "3" at bounding box center [347, 141] width 22 height 14
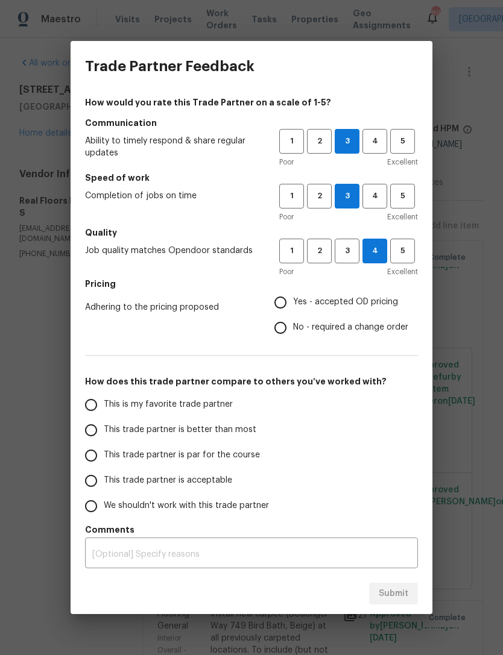
click at [290, 301] on input "Yes - accepted OD pricing" at bounding box center [280, 302] width 25 height 25
radio input "true"
click at [95, 407] on input "This is my favorite trade partner" at bounding box center [90, 404] width 25 height 25
click at [408, 591] on button "Submit" at bounding box center [393, 594] width 49 height 22
radio input "true"
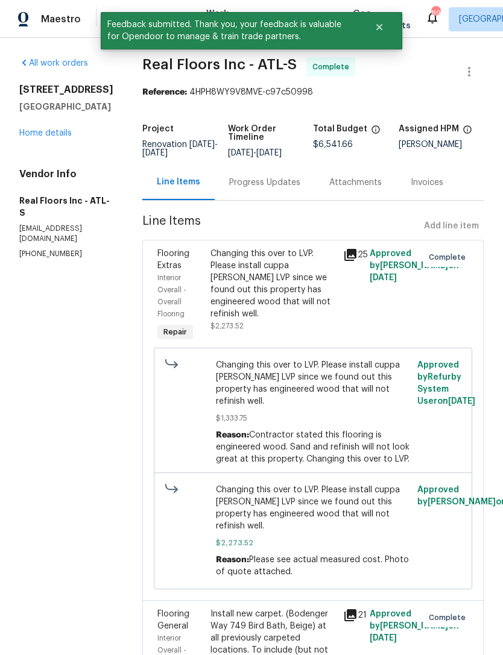
click at [272, 180] on div "Progress Updates" at bounding box center [264, 183] width 71 height 12
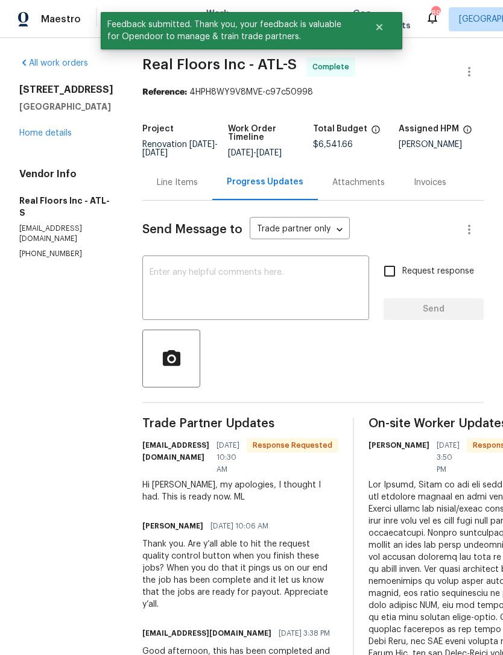
click at [304, 290] on textarea at bounding box center [255, 289] width 212 height 42
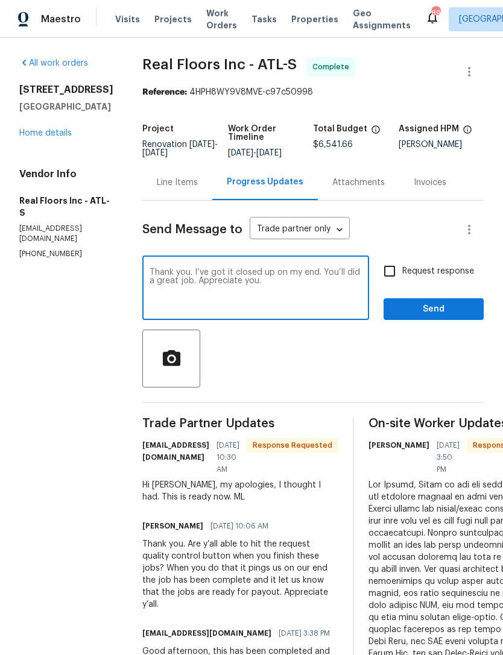
click at [336, 270] on textarea "Thank you. I’ve got it closed up on my end. You’ll did a great job. Appreciate …" at bounding box center [255, 289] width 212 height 42
click at [330, 270] on textarea "Thank you. I’ve got it closed up on my end. Yall did a great job. Appreciate yo…" at bounding box center [255, 289] width 212 height 42
click at [328, 270] on textarea "Thank you. I’ve got it closed up on my end. Y did a great job. Appreciate you." at bounding box center [255, 289] width 212 height 42
type textarea "Thank you. I’ve got it closed up on my end. Y’all did a great job. Appreciate y…"
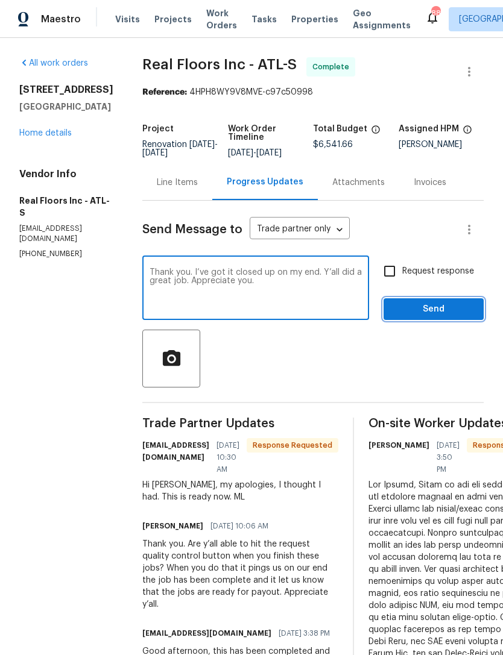
click at [434, 304] on span "Send" at bounding box center [433, 309] width 81 height 15
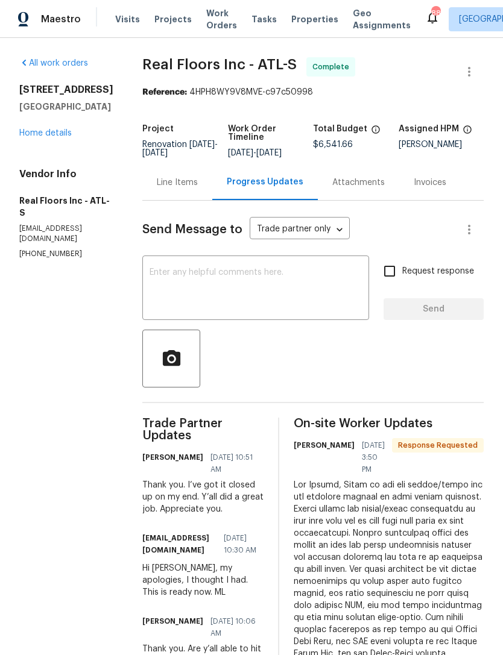
click at [38, 137] on link "Home details" at bounding box center [45, 133] width 52 height 8
